Goal: Task Accomplishment & Management: Use online tool/utility

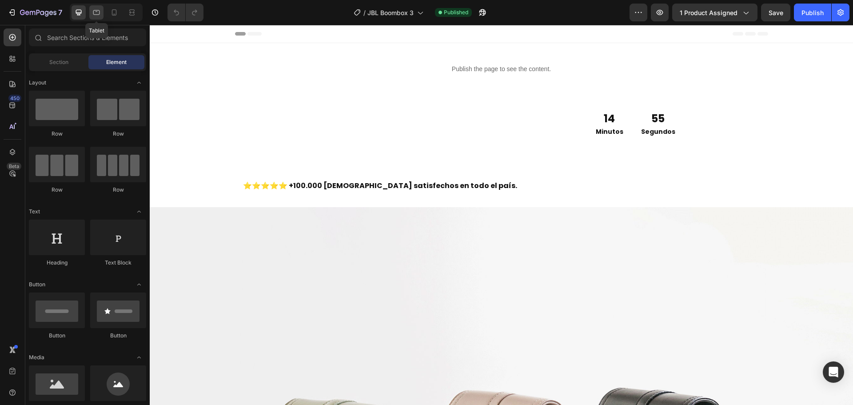
click at [97, 16] on icon at bounding box center [96, 12] width 9 height 9
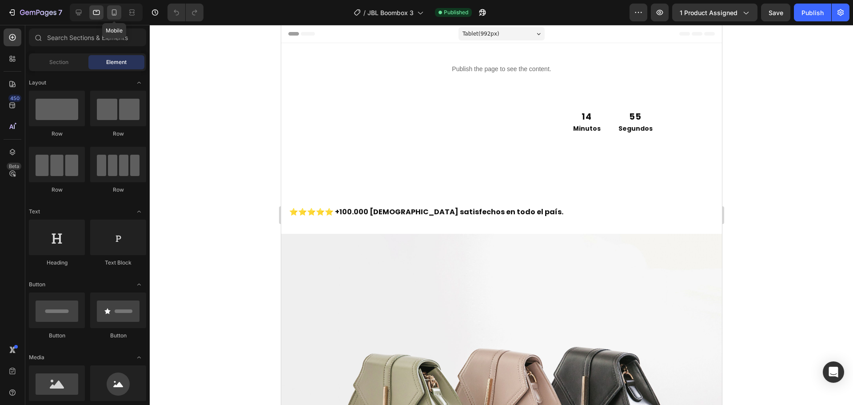
click at [112, 16] on icon at bounding box center [114, 12] width 9 height 9
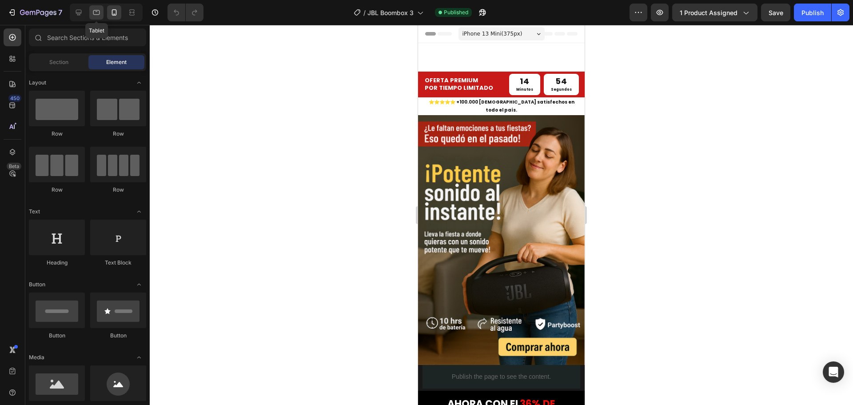
click at [95, 16] on icon at bounding box center [96, 12] width 9 height 9
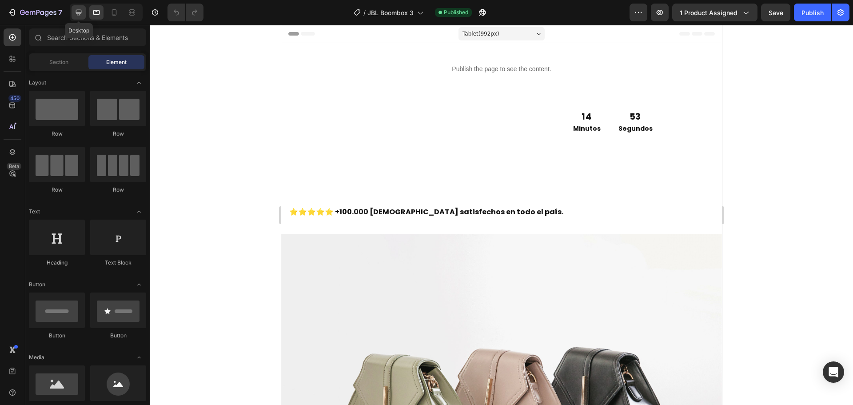
click at [78, 16] on icon at bounding box center [78, 12] width 9 height 9
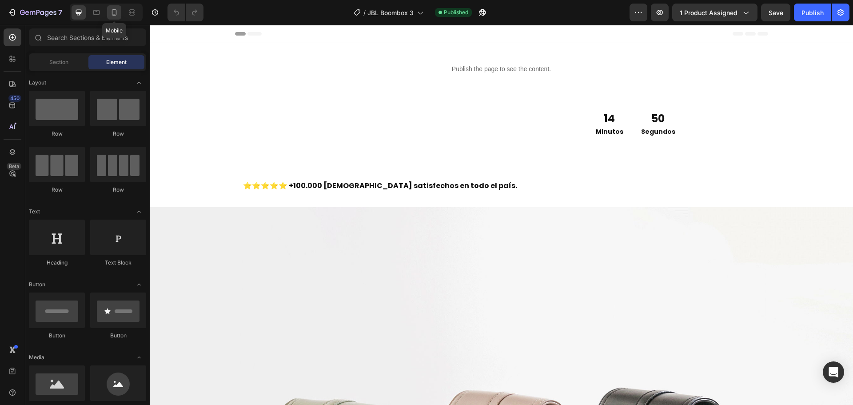
click at [113, 14] on icon at bounding box center [114, 12] width 9 height 9
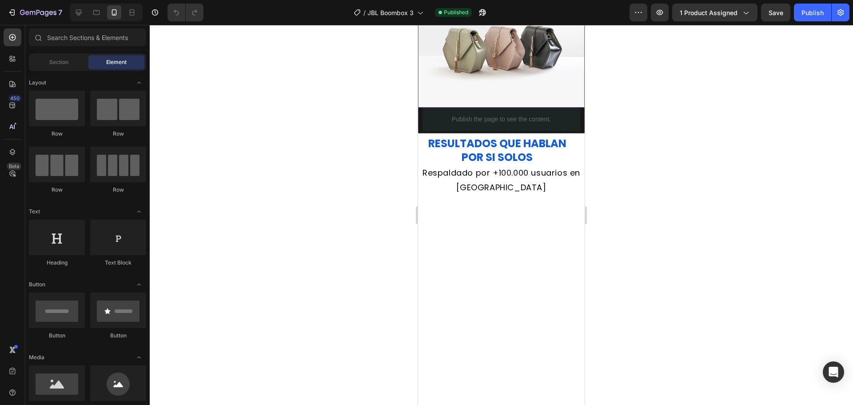
scroll to position [1688, 0]
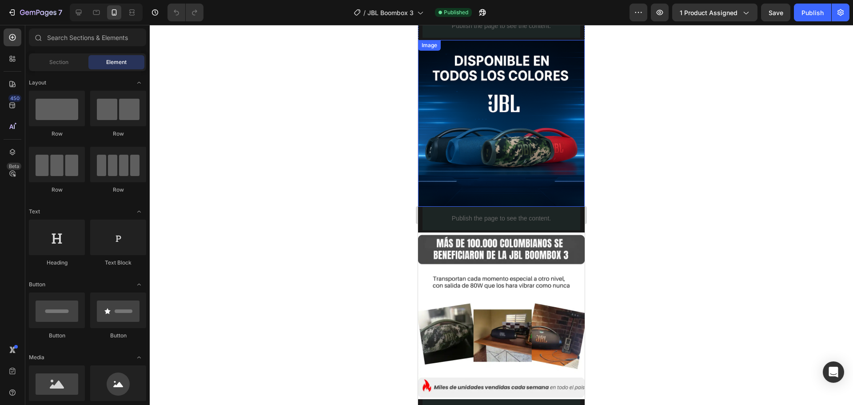
click at [489, 129] on img at bounding box center [501, 123] width 167 height 167
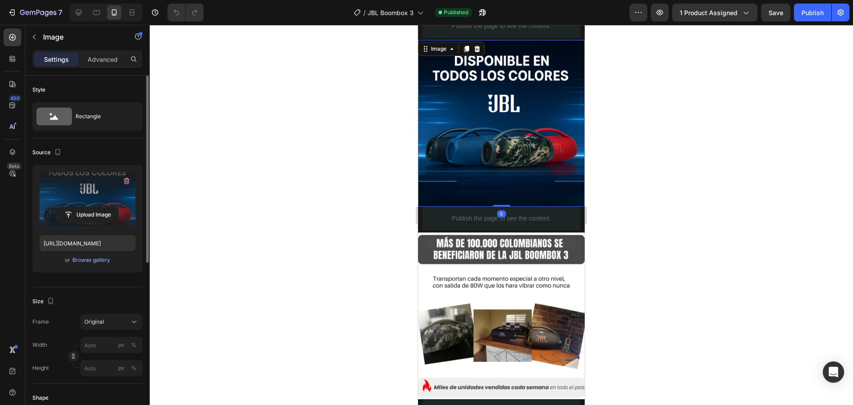
click at [95, 190] on label at bounding box center [88, 200] width 96 height 56
click at [95, 207] on input "file" at bounding box center [87, 214] width 61 height 15
click at [80, 218] on input "file" at bounding box center [87, 214] width 61 height 15
click at [88, 216] on input "file" at bounding box center [87, 214] width 61 height 15
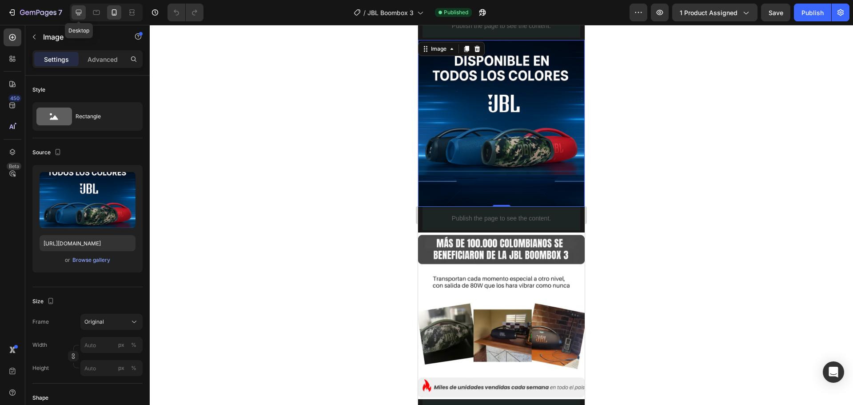
click at [80, 13] on icon at bounding box center [79, 13] width 6 height 6
type input "[URL][DOMAIN_NAME]"
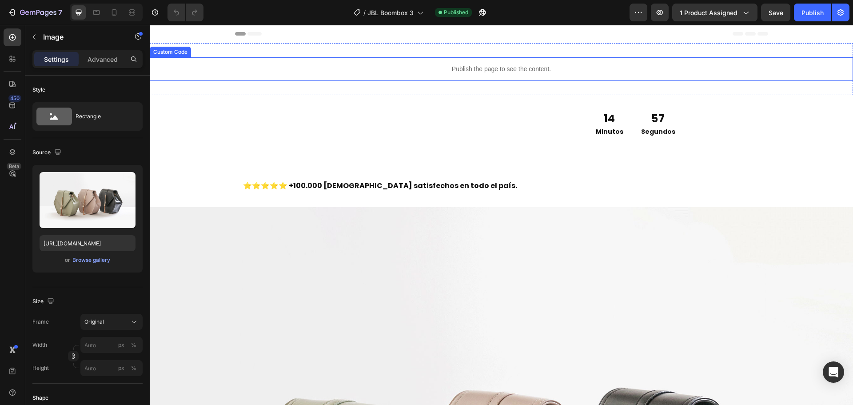
click at [343, 66] on p "Publish the page to see the content." at bounding box center [501, 68] width 703 height 9
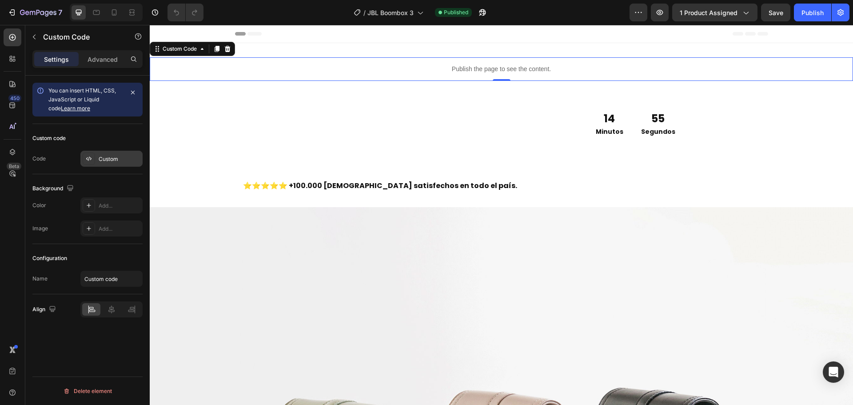
click at [112, 153] on div "Custom" at bounding box center [111, 159] width 62 height 16
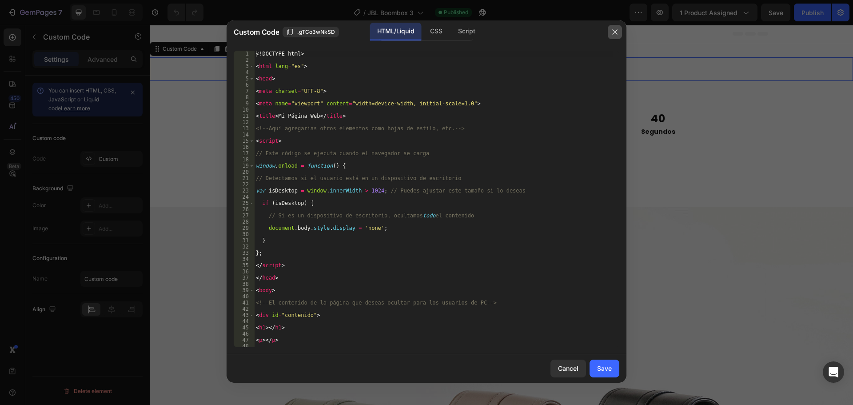
click at [615, 32] on icon "button" at bounding box center [614, 31] width 5 height 5
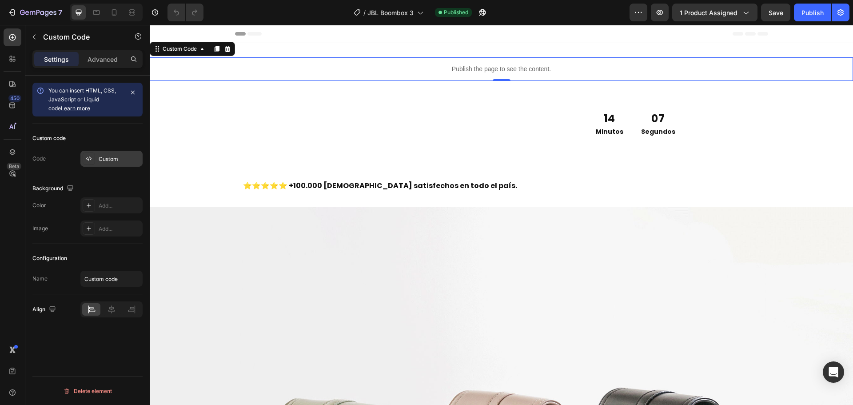
click at [119, 165] on div "Custom" at bounding box center [111, 159] width 62 height 16
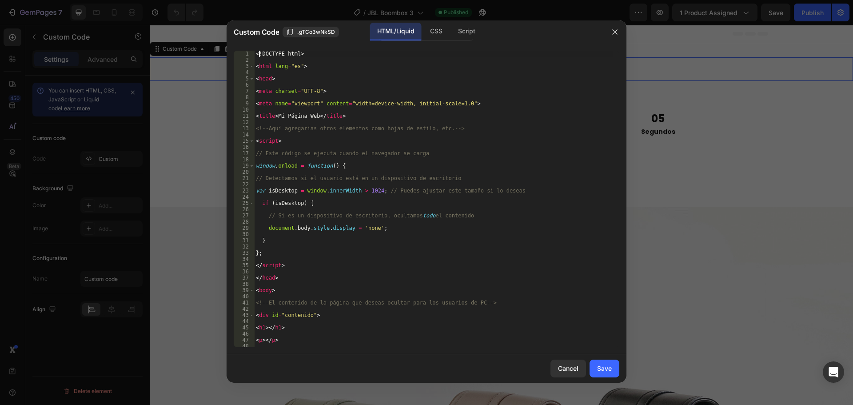
click at [258, 54] on div "<! DOCTYPE html > < html lang = "es" > < head > < meta charset = "UTF-8" > < me…" at bounding box center [433, 205] width 359 height 309
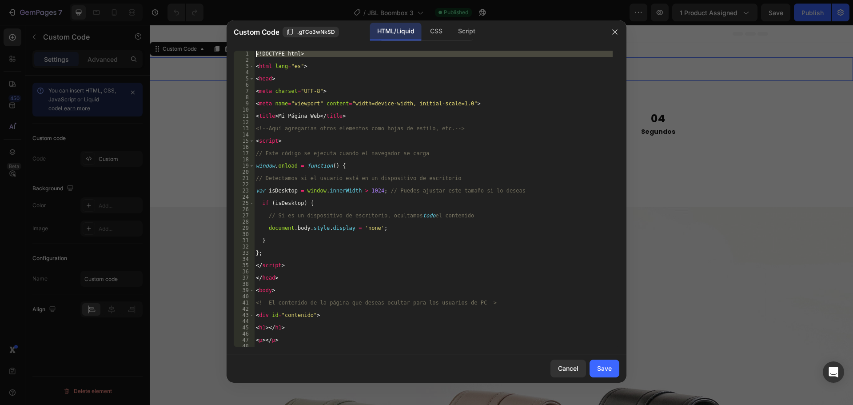
click at [258, 54] on div "<! DOCTYPE html > < html lang = "es" > < head > < meta charset = "UTF-8" > < me…" at bounding box center [433, 205] width 359 height 309
type textarea "</html>"
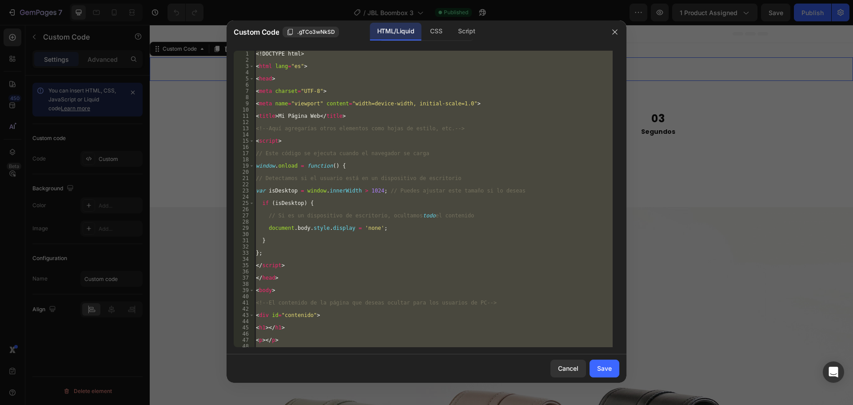
scroll to position [33, 0]
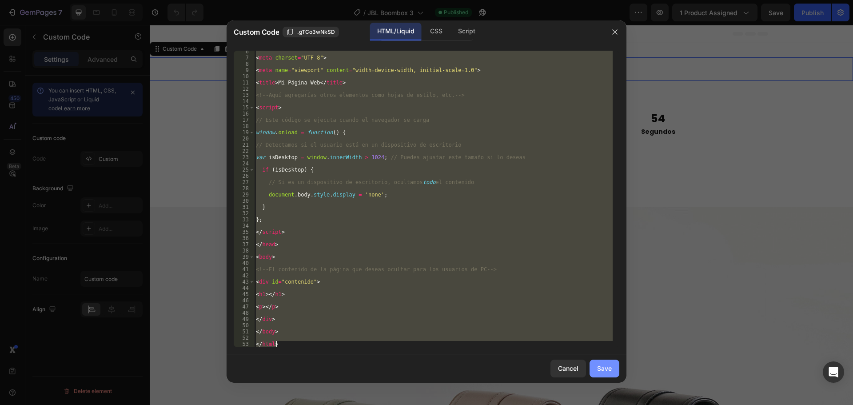
click at [604, 373] on div "Save" at bounding box center [604, 367] width 15 height 9
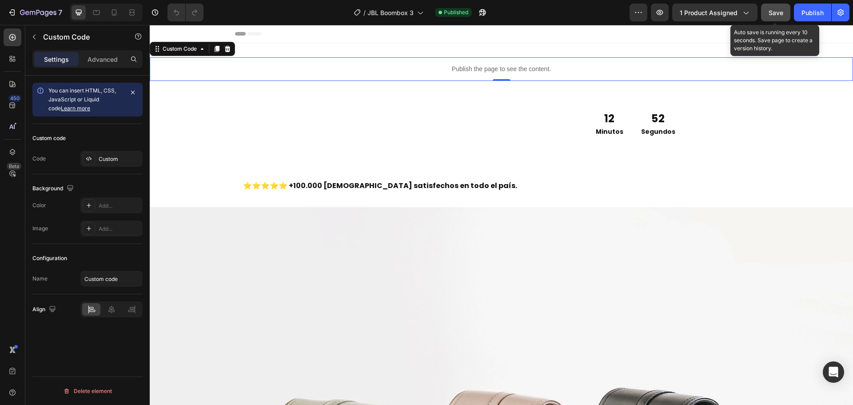
click at [786, 13] on button "Save" at bounding box center [775, 13] width 29 height 18
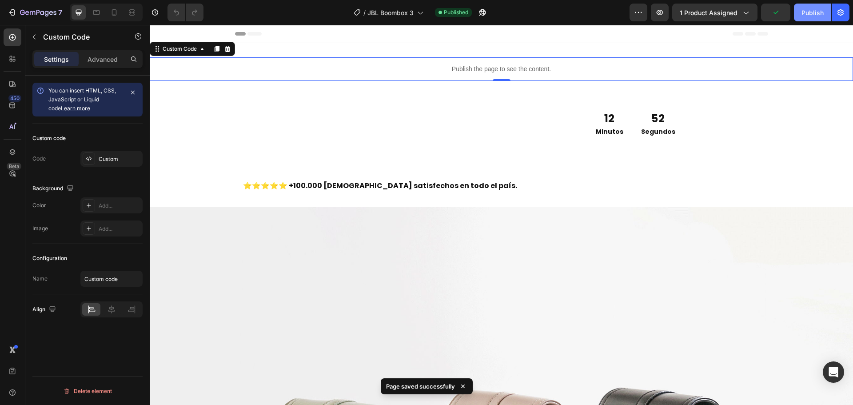
click at [812, 11] on div "Publish" at bounding box center [813, 12] width 22 height 9
